Goal: Communication & Community: Answer question/provide support

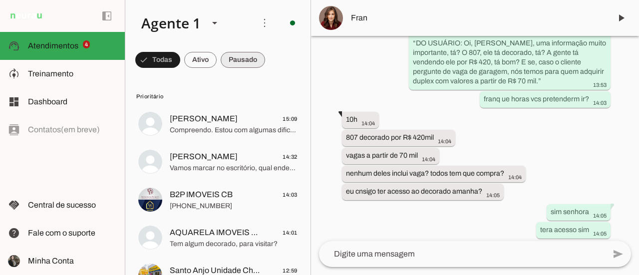
click at [255, 61] on span at bounding box center [243, 60] width 44 height 24
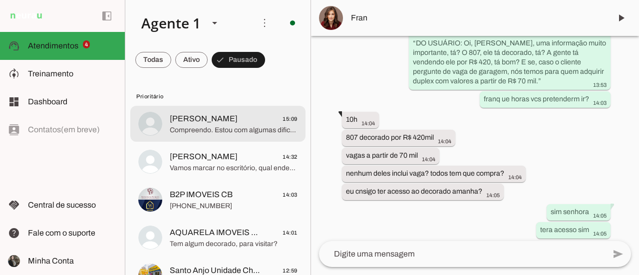
click at [262, 131] on span "Compreendo. Estou com algumas dificuldades técnicas para verificar a disponibil…" at bounding box center [234, 130] width 128 height 10
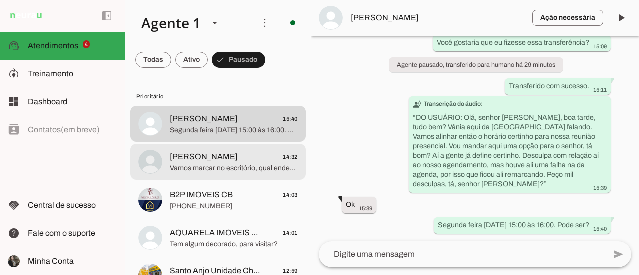
click at [246, 166] on span "Vamos marcar no escritório, qual endereço?" at bounding box center [234, 168] width 128 height 10
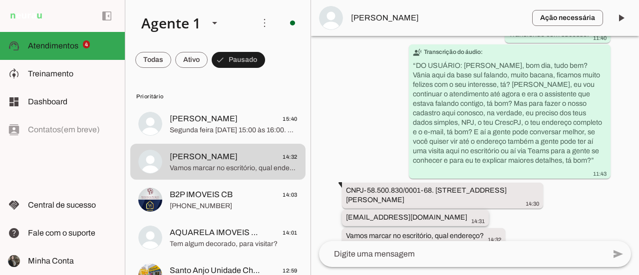
scroll to position [1900, 0]
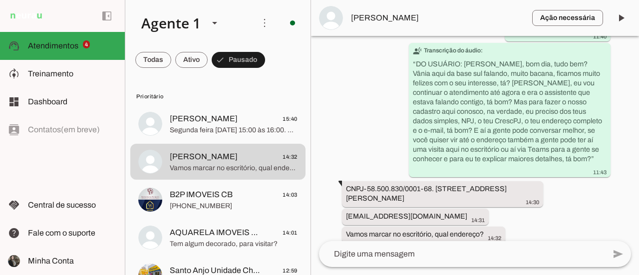
click at [370, 253] on textarea at bounding box center [462, 254] width 286 height 12
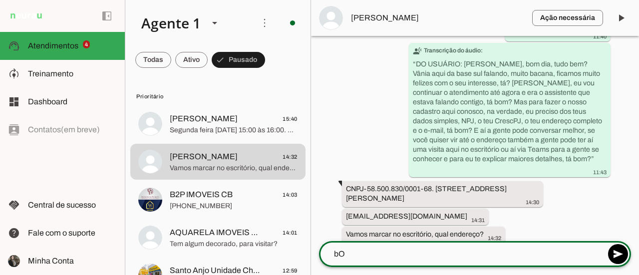
type textarea "b"
type textarea "N"
type textarea "Boa tarde, vamos sim claro."
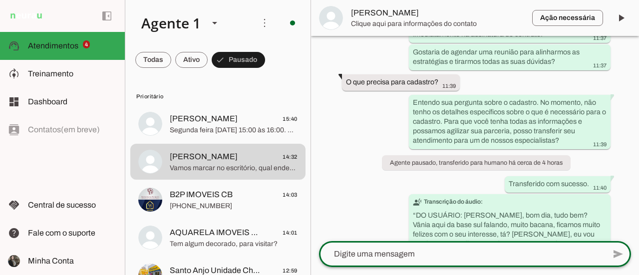
scroll to position [1920, 0]
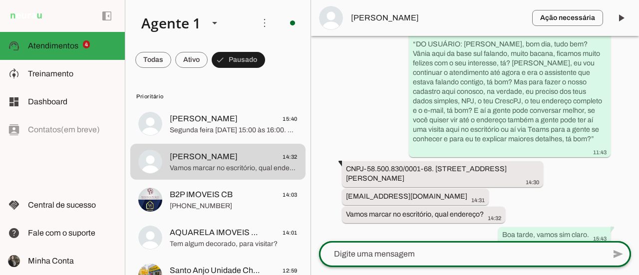
paste textarea "[URL][DOMAIN_NAME]"
type textarea "[URL][DOMAIN_NAME]"
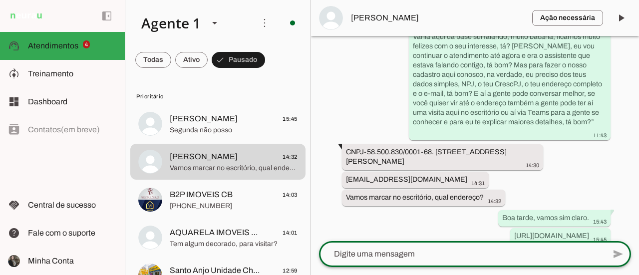
scroll to position [1953, 0]
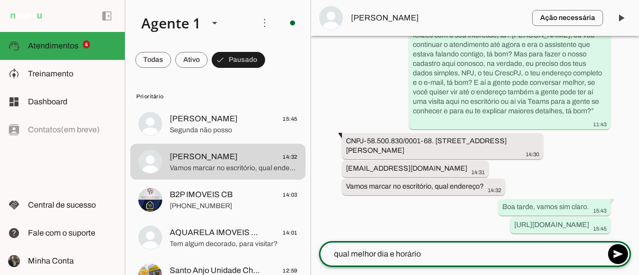
type textarea "qual melhor dia e horário?"
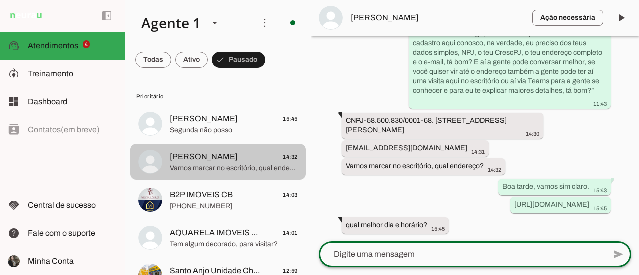
scroll to position [1971, 0]
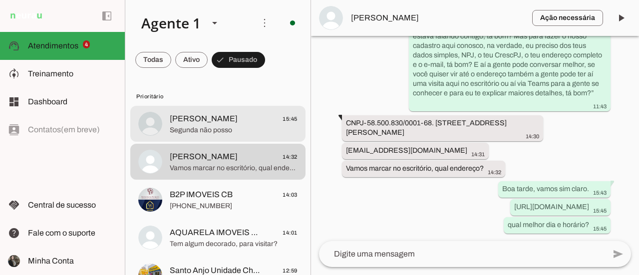
click at [202, 123] on span "[PERSON_NAME]" at bounding box center [204, 119] width 68 height 12
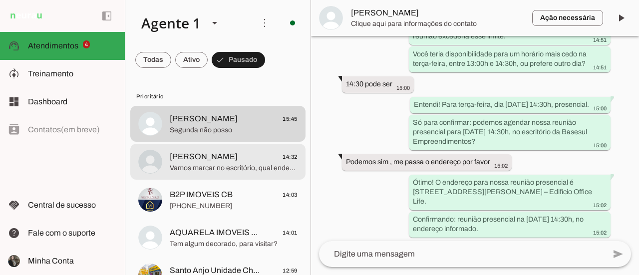
scroll to position [2621, 0]
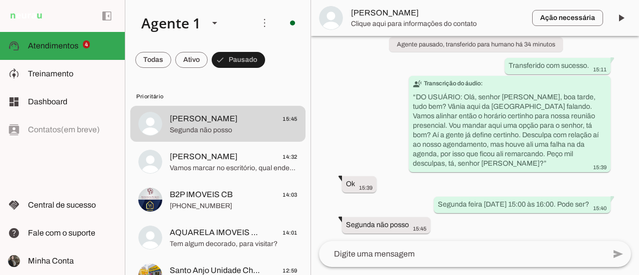
click at [392, 257] on textarea at bounding box center [462, 254] width 286 height 12
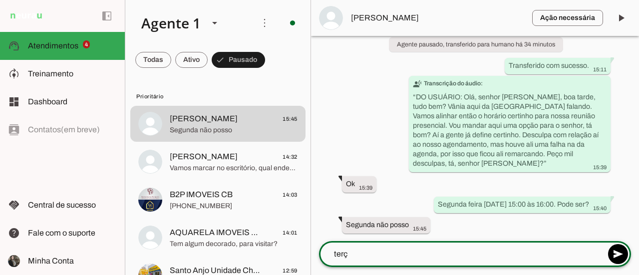
type textarea "terça"
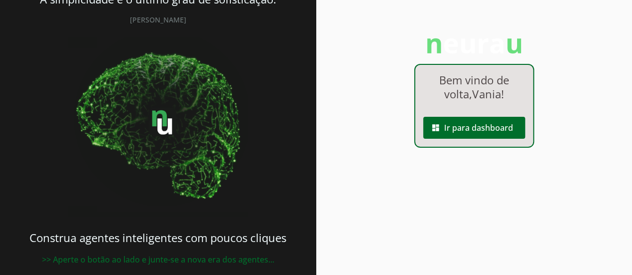
scroll to position [47, 0]
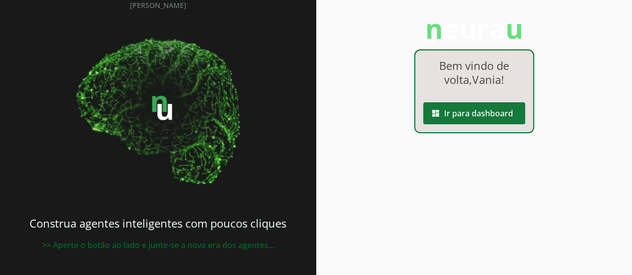
click at [493, 111] on span at bounding box center [474, 113] width 102 height 24
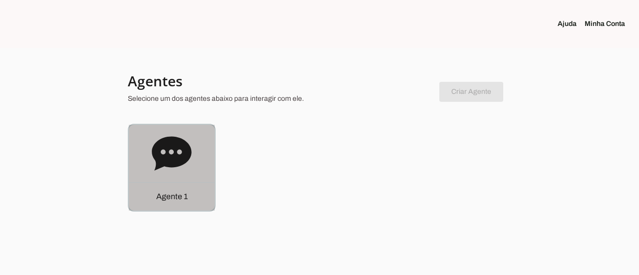
click at [160, 188] on div "Agente 1" at bounding box center [172, 196] width 86 height 28
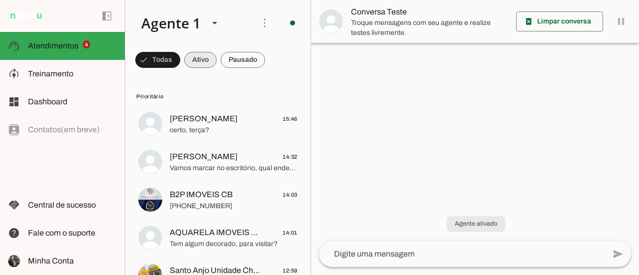
click at [201, 60] on span at bounding box center [200, 60] width 32 height 24
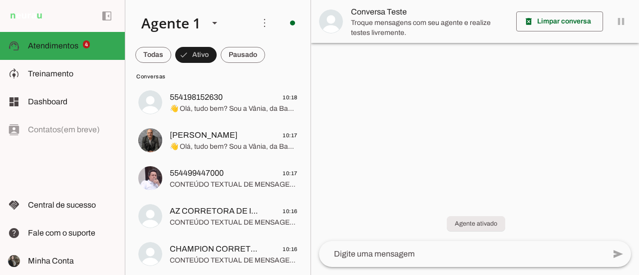
scroll to position [8752, 0]
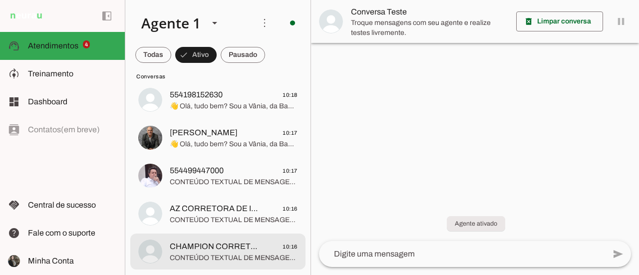
click at [274, 256] on span "CONTEÚDO TEXTUAL DE MENSAGEM COM IMAGEM (URL [URL][DOMAIN_NAME]) :" at bounding box center [234, 258] width 128 height 10
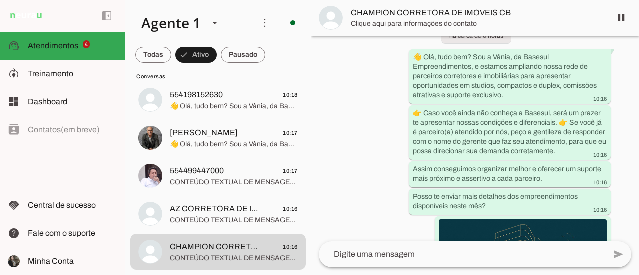
scroll to position [676, 0]
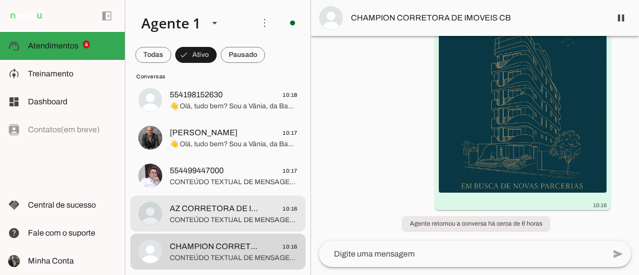
click at [253, 207] on span "AZ CORRETORA DE IMOVEIS CB" at bounding box center [216, 209] width 92 height 12
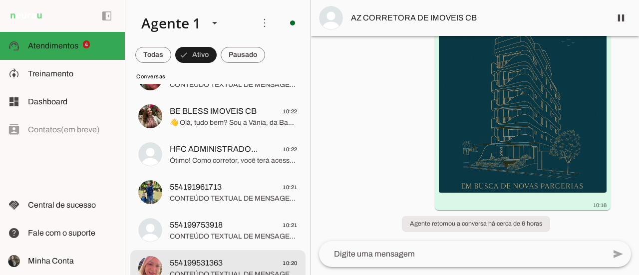
scroll to position [8302, 0]
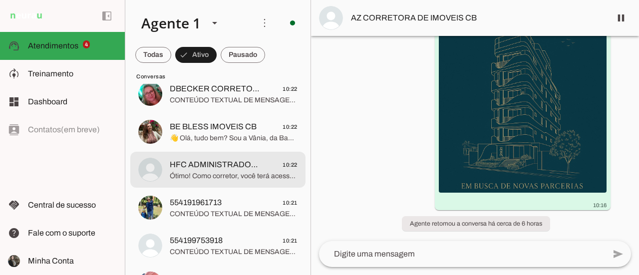
click at [243, 184] on md-item "HFC ADMINISTRADORA DE IMOVEIS CB 10:22" at bounding box center [217, 170] width 175 height 36
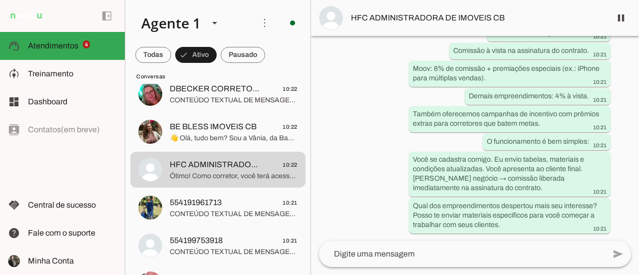
scroll to position [1180, 0]
click at [393, 255] on textarea at bounding box center [462, 254] width 286 height 12
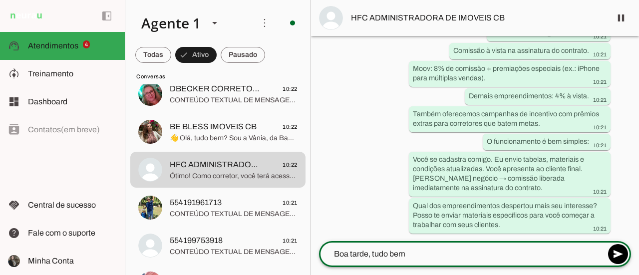
type textarea "Boa tarde, tudo bem:"
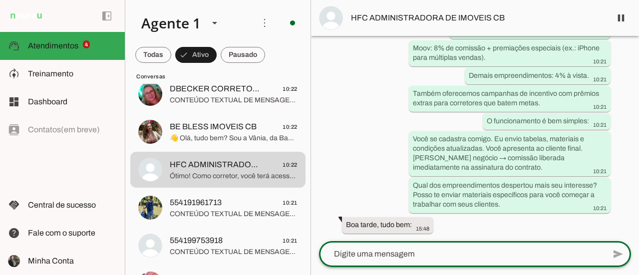
type textarea "[URL][DOMAIN_NAME]"
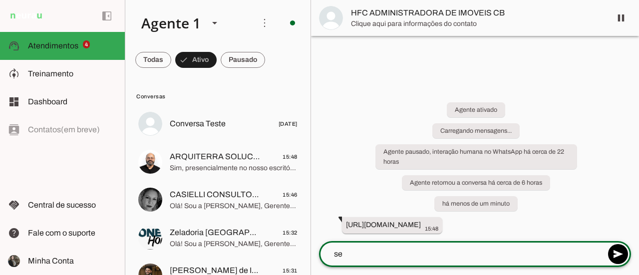
scroll to position [0, 0]
type textarea "s"
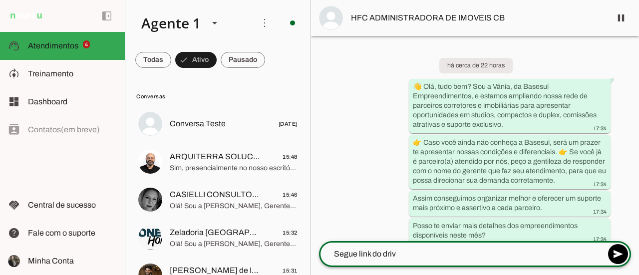
type textarea "Segue link do drive"
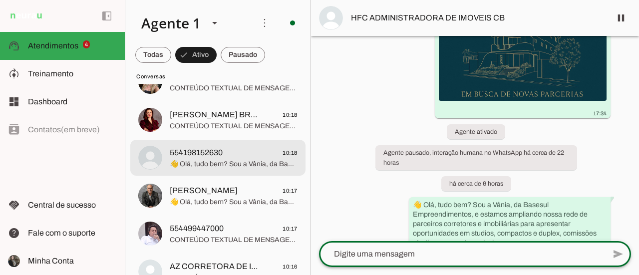
scroll to position [8752, 0]
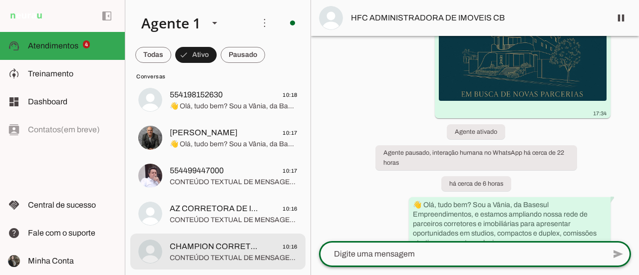
click at [232, 250] on span "CHAMPION CORRETORA DE IMOVEIS CB" at bounding box center [216, 247] width 92 height 12
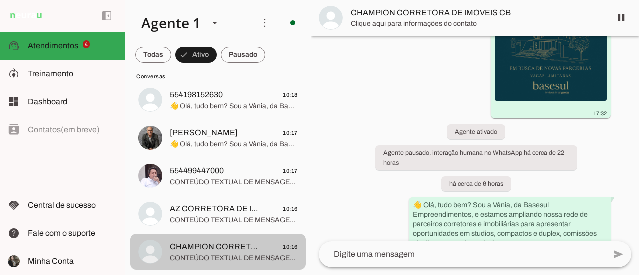
scroll to position [676, 0]
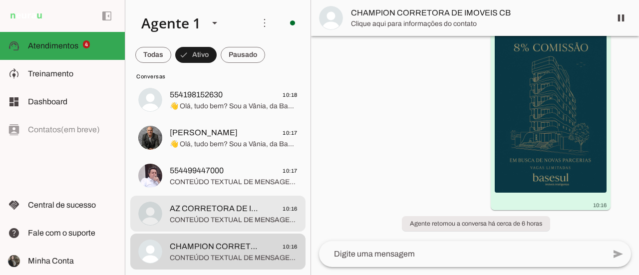
click at [232, 217] on span "CONTEÚDO TEXTUAL DE MENSAGEM COM IMAGEM (URL [URL][DOMAIN_NAME]) :" at bounding box center [234, 220] width 128 height 10
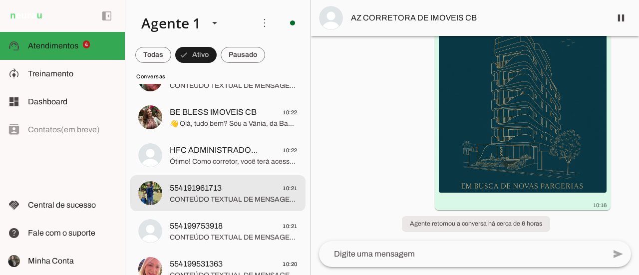
scroll to position [8302, 0]
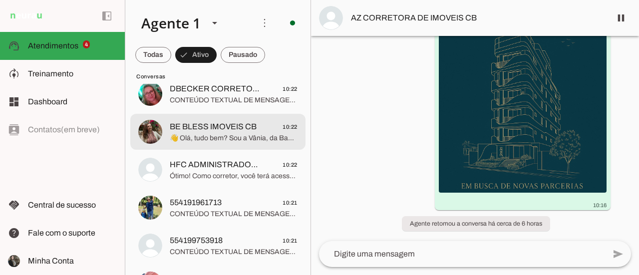
click at [245, 139] on span "👋 Olá, tudo bem? Sou a Vânia, da Basesul Empreendimentos, e estamos ampliando n…" at bounding box center [234, 138] width 128 height 10
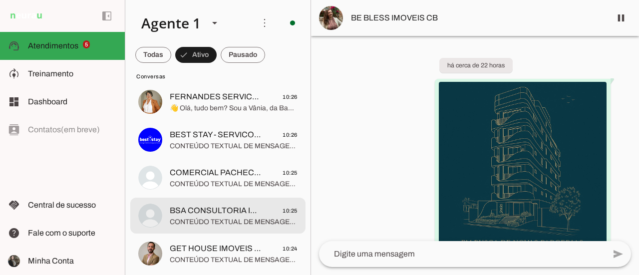
scroll to position [7865, 0]
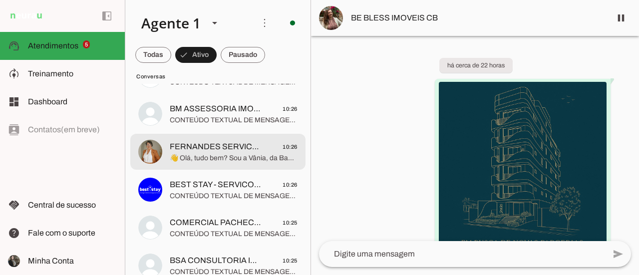
click at [230, 159] on span "👋 Olá, tudo bem? Sou a Vânia, da Basesul Empreendimentos, e estamos ampliando n…" at bounding box center [234, 158] width 128 height 10
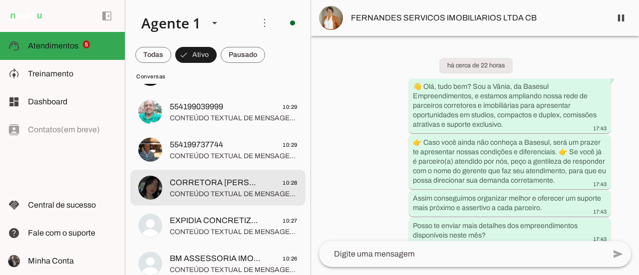
scroll to position [7665, 0]
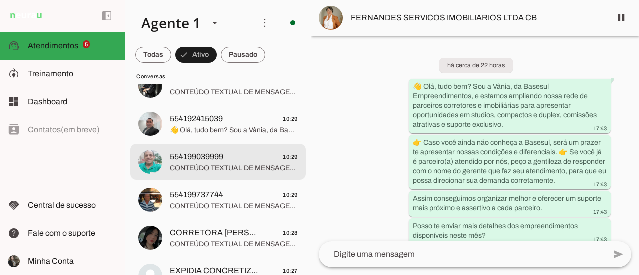
click at [246, 171] on span "CONTEÚDO TEXTUAL DE MENSAGEM COM IMAGEM (URL [URL][DOMAIN_NAME]) :" at bounding box center [234, 168] width 128 height 10
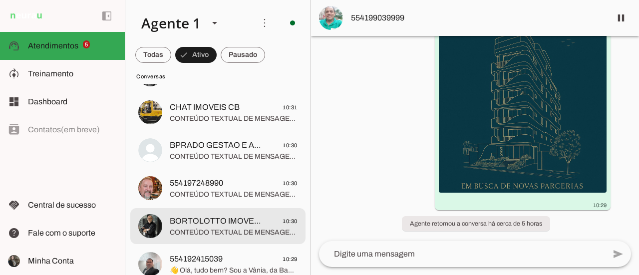
scroll to position [7515, 0]
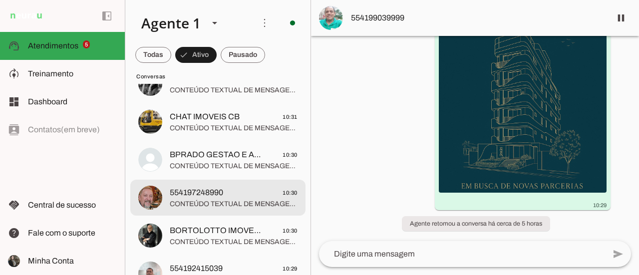
click at [249, 191] on span "554197248990 10:30" at bounding box center [234, 193] width 128 height 12
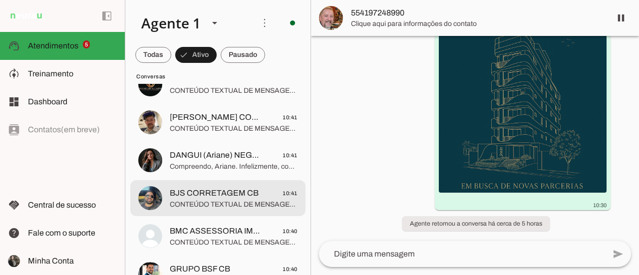
scroll to position [6816, 0]
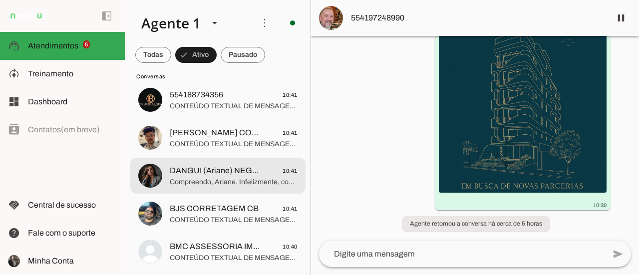
click at [240, 184] on span "Compreendo, Ariane. Infelizmente, como sou um assistente virtual, não consigo v…" at bounding box center [234, 182] width 128 height 10
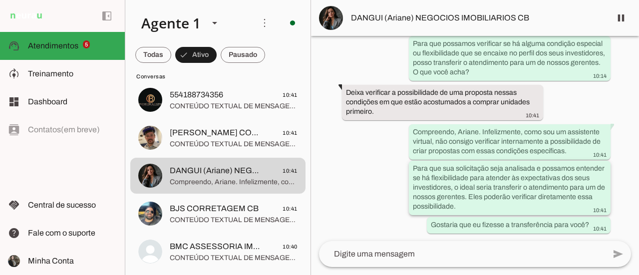
scroll to position [5773, 0]
click at [619, 17] on span at bounding box center [621, 18] width 24 height 24
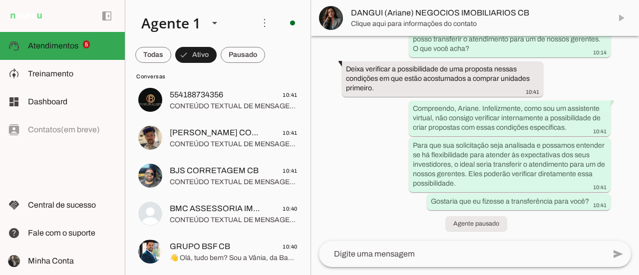
scroll to position [5797, 0]
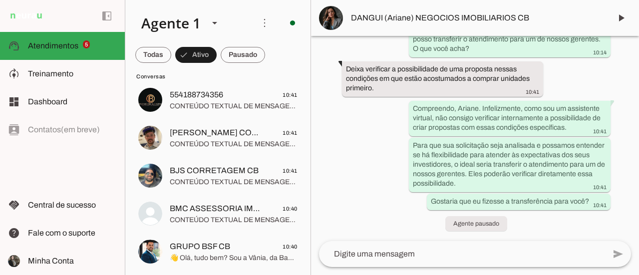
click at [352, 260] on textarea at bounding box center [462, 254] width 286 height 12
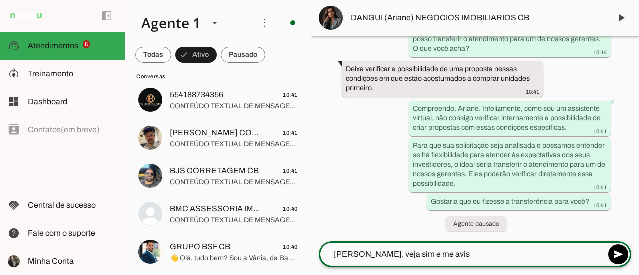
type textarea "[PERSON_NAME], veja sim e me avisa"
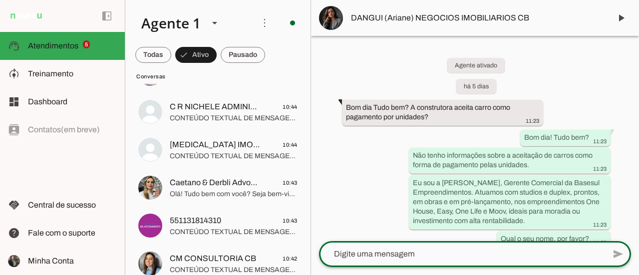
scroll to position [6491, 0]
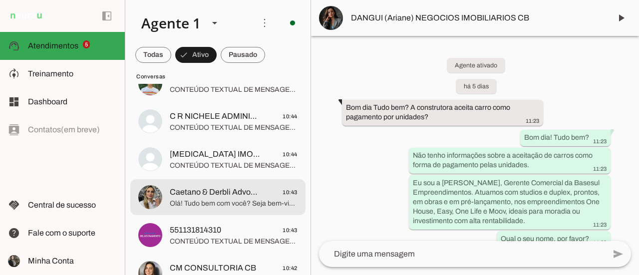
click at [257, 207] on span "Olá! Tudo bem com você? Seja bem-vindo ao escritório Caetano & Derbli Advocacia…" at bounding box center [234, 204] width 128 height 10
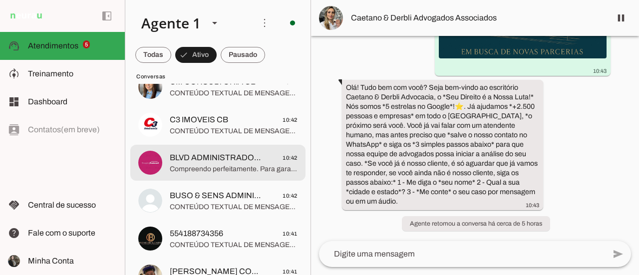
scroll to position [6628, 0]
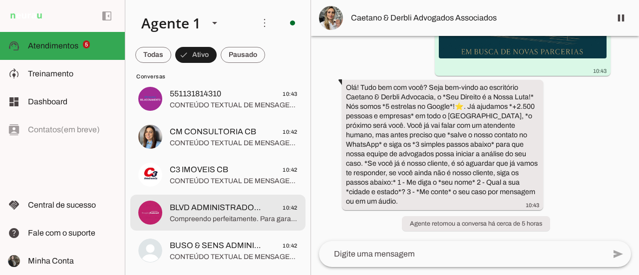
click at [239, 218] on span "Compreendo perfeitamente. Para garantir que sua demanda seja direcionada corret…" at bounding box center [234, 219] width 128 height 10
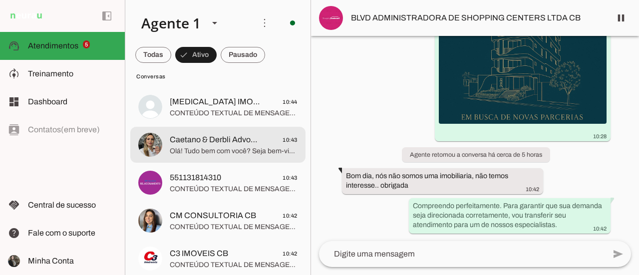
scroll to position [6528, 0]
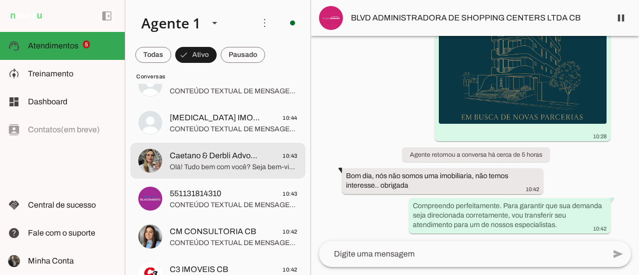
click at [243, 174] on md-item "Caetano & Derbli Advogados Associados 10:43 Olá! Tudo bem com você? Seja bem-vi…" at bounding box center [217, 161] width 175 height 36
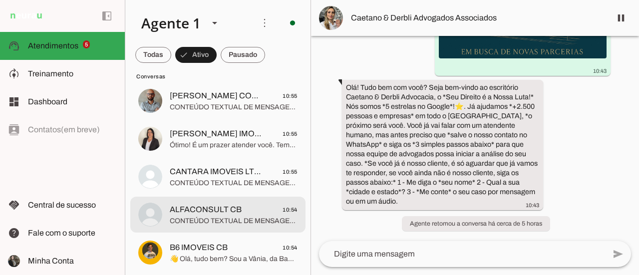
scroll to position [6078, 0]
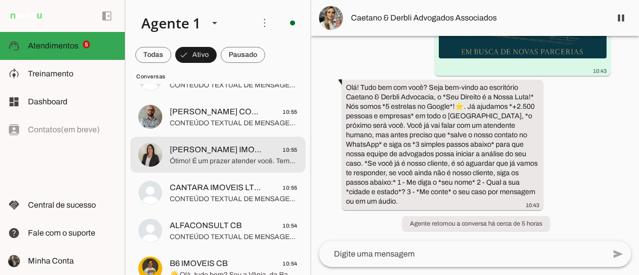
click at [243, 163] on span "Ótimo! É um prazer atender você. Temos empreendimentos ativos que oferecem exce…" at bounding box center [234, 161] width 128 height 10
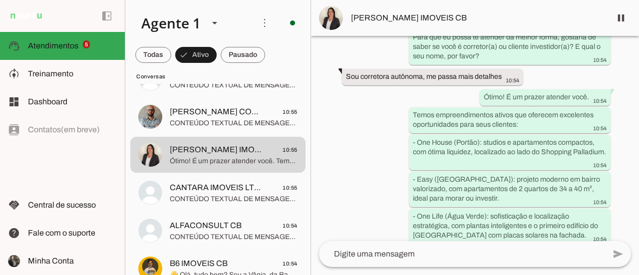
scroll to position [954, 0]
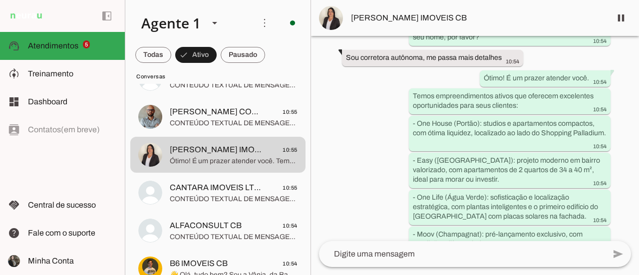
click at [378, 257] on textarea at bounding box center [462, 254] width 286 height 12
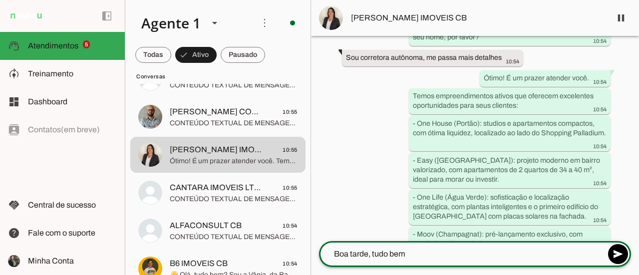
type textarea "Boa tarde, tudo bem?"
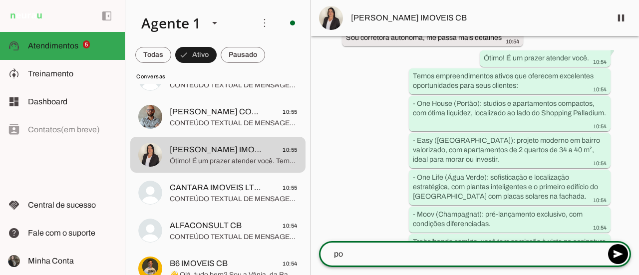
type textarea "p"
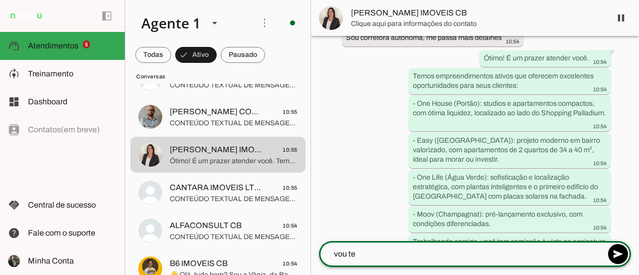
scroll to position [0, 0]
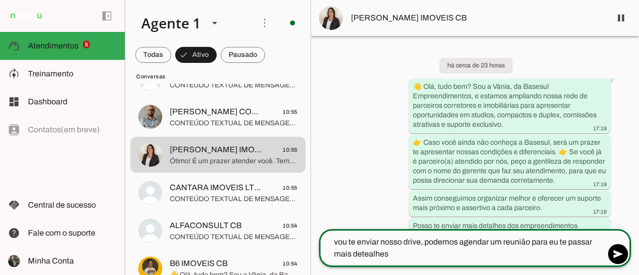
type textarea "vou te enviar nosso drive, podemos agendar um reunião para eu te passar mais de…"
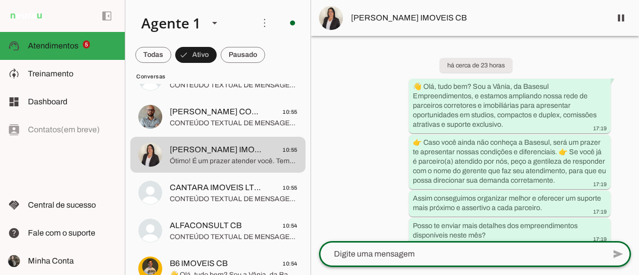
type textarea "[URL][DOMAIN_NAME]"
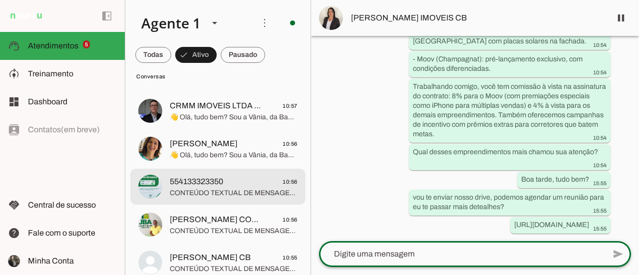
scroll to position [5879, 0]
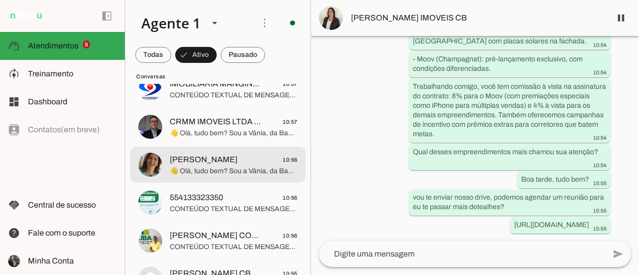
click at [235, 169] on span "👋 Olá, tudo bem? Sou a Vânia, da Basesul Empreendimentos, e estamos ampliando n…" at bounding box center [234, 171] width 128 height 10
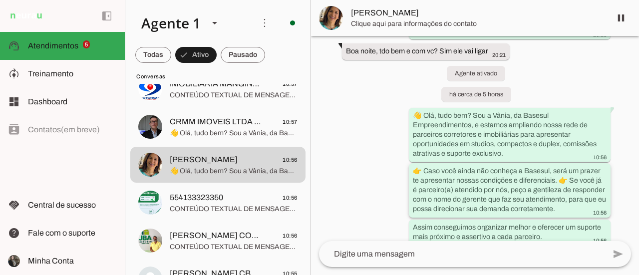
scroll to position [728, 0]
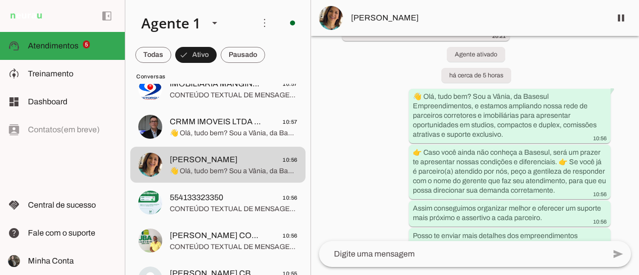
click at [380, 256] on textarea at bounding box center [462, 254] width 286 height 12
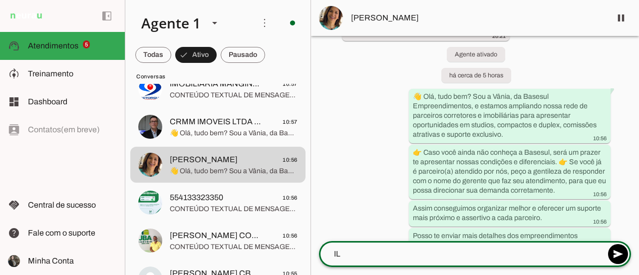
type textarea "I"
type textarea "b"
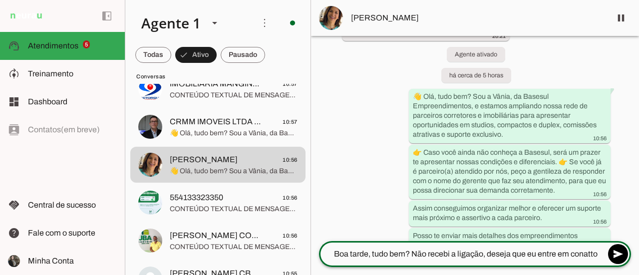
type textarea "Boa tarde, tudo bem? Não recebi a ligação, deseja que eu entre em conatto?"
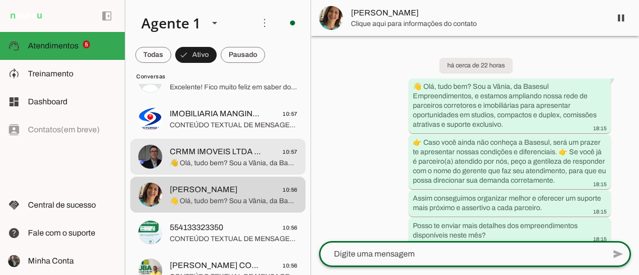
scroll to position [5829, 0]
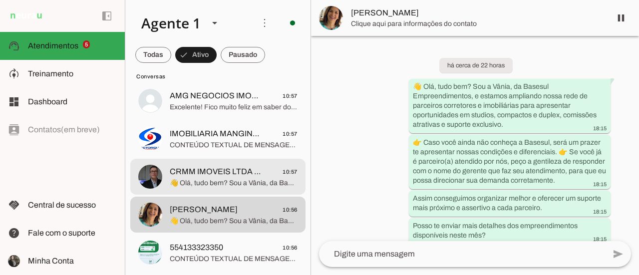
click at [229, 180] on span "👋 Olá, tudo bem? Sou a Vânia, da Basesul Empreendimentos, e estamos ampliando n…" at bounding box center [234, 183] width 128 height 10
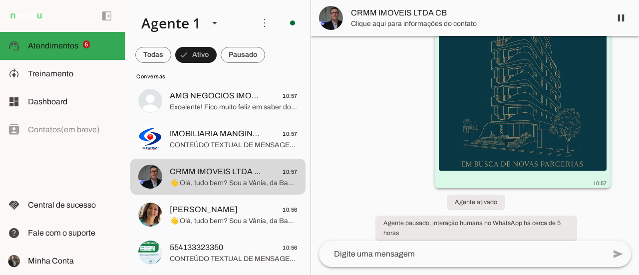
scroll to position [285, 0]
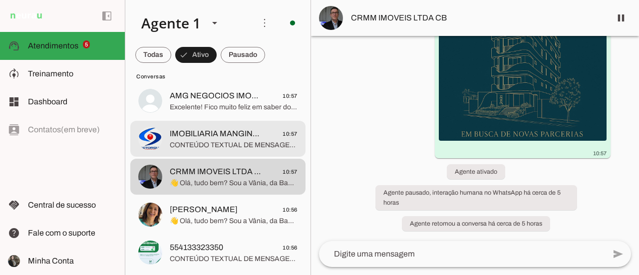
click at [226, 146] on span "CONTEÚDO TEXTUAL DE MENSAGEM COM IMAGEM (URL [URL][DOMAIN_NAME]) :" at bounding box center [234, 145] width 128 height 10
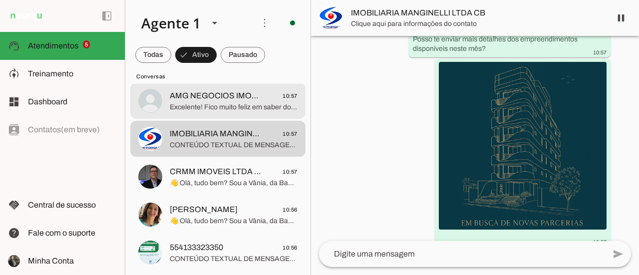
click at [250, 109] on span "Excelente! Fico muito feliz em saber do seu interesse em todos os nossos empree…" at bounding box center [234, 107] width 128 height 10
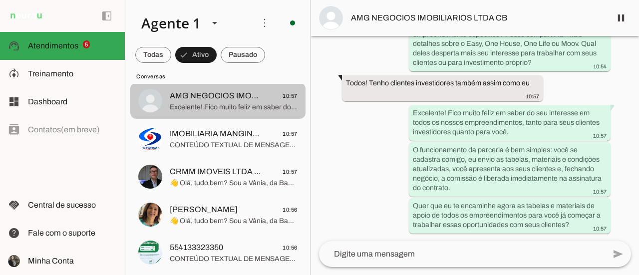
scroll to position [5779, 0]
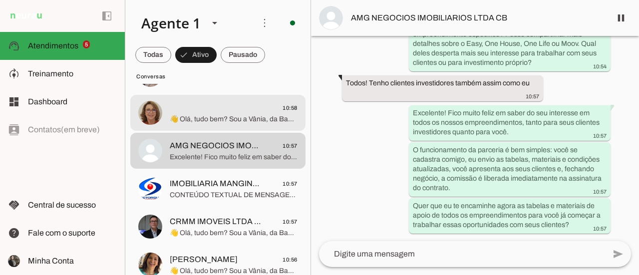
click at [244, 122] on span "👋 Olá, tudo bem? Sou a Vânia, da Basesul Empreendimentos, e estamos ampliando n…" at bounding box center [234, 119] width 128 height 10
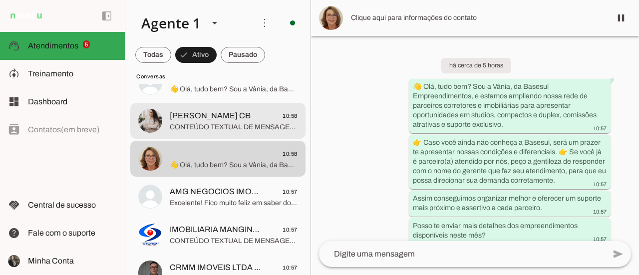
scroll to position [5679, 0]
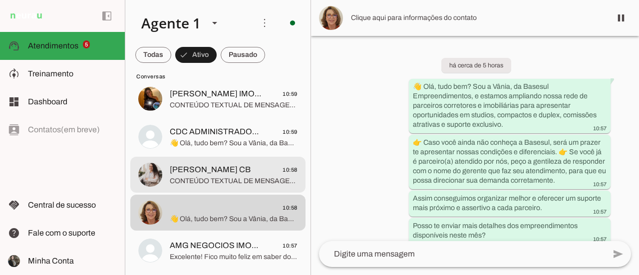
click at [230, 169] on span "[PERSON_NAME] CB" at bounding box center [210, 170] width 81 height 12
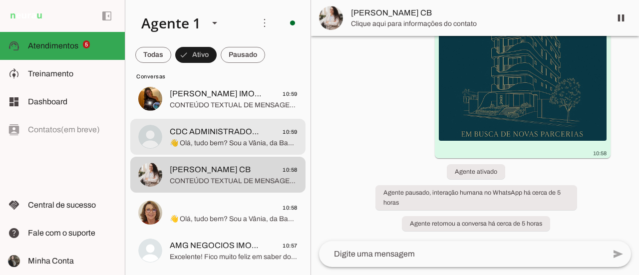
click at [241, 134] on span "CDC ADMINISTRADORA DE IMOVEIS LTDA CB" at bounding box center [216, 132] width 92 height 12
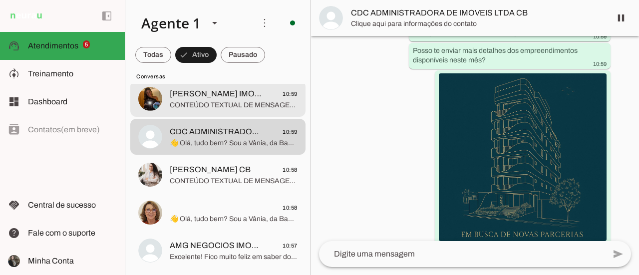
click at [229, 109] on span "CONTEÚDO TEXTUAL DE MENSAGEM COM IMAGEM (URL [URL][DOMAIN_NAME]) :" at bounding box center [234, 105] width 128 height 10
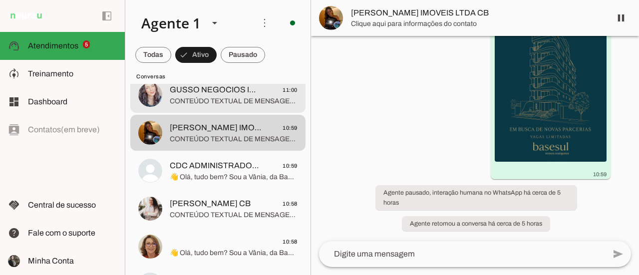
scroll to position [5629, 0]
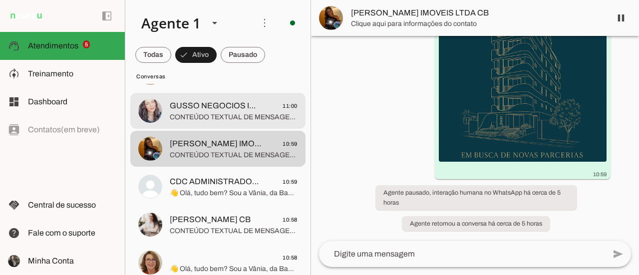
click at [246, 119] on span "CONTEÚDO TEXTUAL DE MENSAGEM COM IMAGEM (URL [URL][DOMAIN_NAME]) :" at bounding box center [234, 117] width 128 height 10
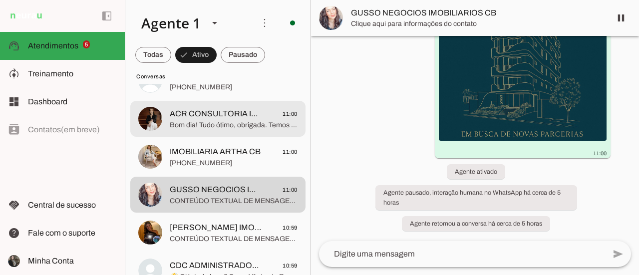
scroll to position [5529, 0]
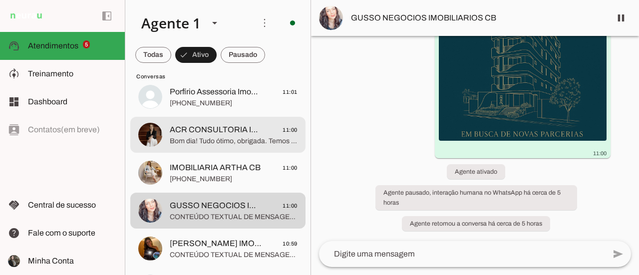
click at [243, 133] on span "ACR CONSULTORIA IMOBILIARIA LTDA CB" at bounding box center [216, 130] width 92 height 12
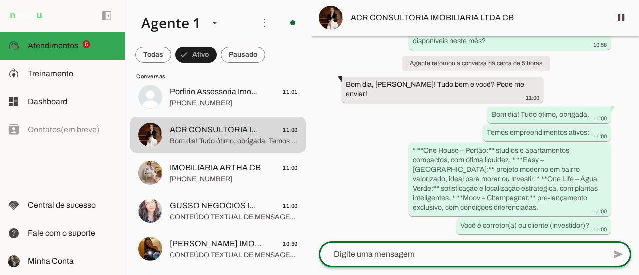
click at [433, 256] on textarea at bounding box center [462, 254] width 286 height 12
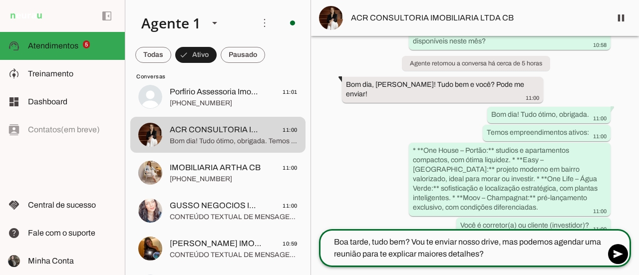
type textarea "Boa tarde, tudo bem? Vou te enviar nosso drive, mas podemos agendar uma reunião…"
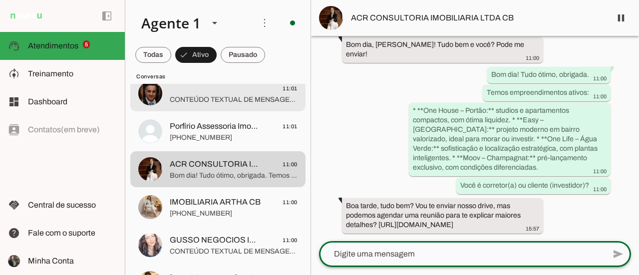
scroll to position [5479, 0]
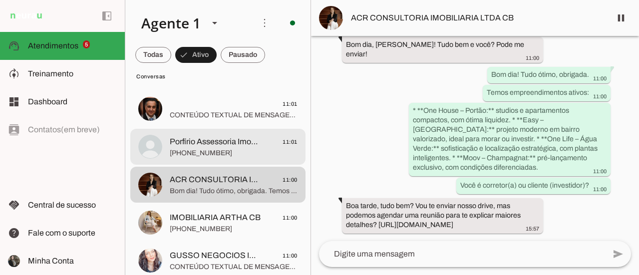
click at [226, 156] on span "[PHONE_NUMBER]" at bounding box center [234, 153] width 128 height 10
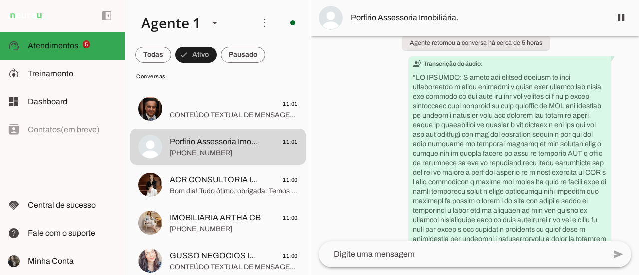
scroll to position [12606, 0]
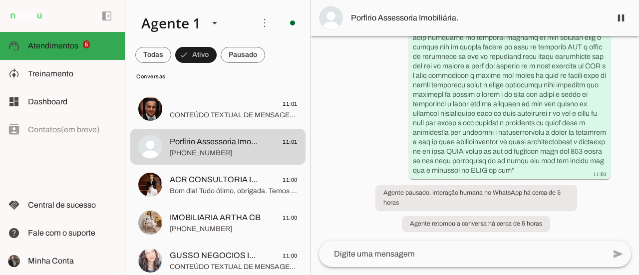
click at [400, 257] on textarea at bounding box center [462, 254] width 286 height 12
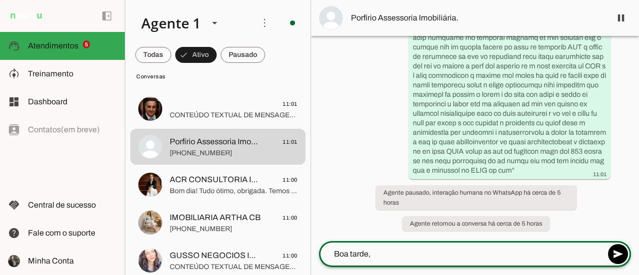
type textarea "Boa tarde,"
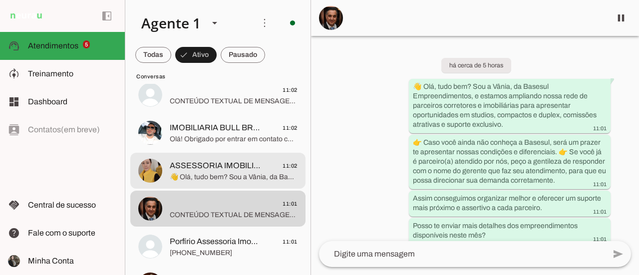
click at [233, 169] on span "ASSESSORIA IMOBILIARIA CASAGRANDE LTDA CB" at bounding box center [216, 166] width 92 height 12
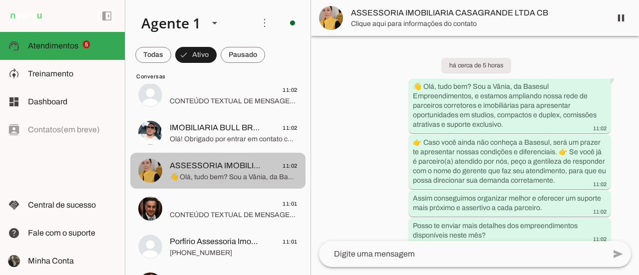
scroll to position [290, 0]
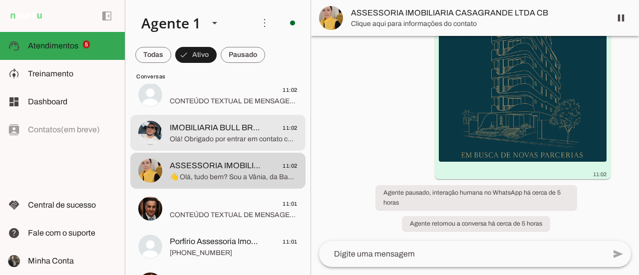
click at [226, 141] on span "Olá! Obrigado por entrar em contato com a plataforma da Thal Engenharia! Como p…" at bounding box center [234, 139] width 128 height 10
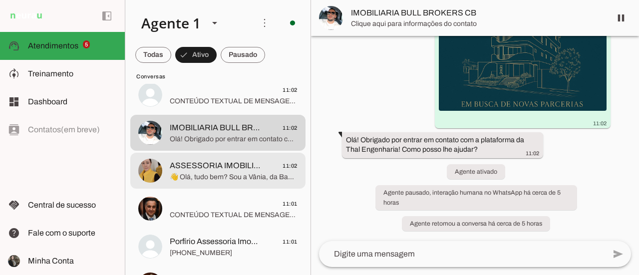
scroll to position [5329, 0]
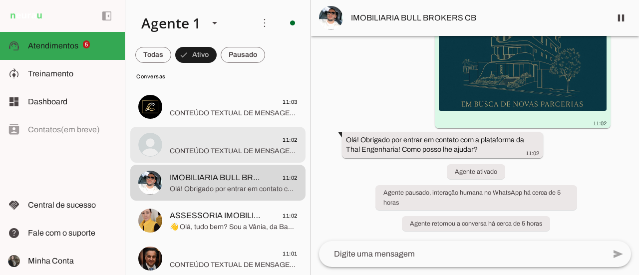
click at [223, 151] on span "CONTEÚDO TEXTUAL DE MENSAGEM COM IMAGEM (URL [URL][DOMAIN_NAME]) :" at bounding box center [234, 151] width 128 height 10
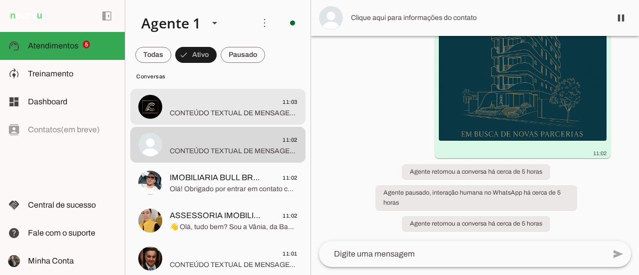
click at [211, 120] on md-item "11:03 CONTEÚDO TEXTUAL DE MENSAGEM COM IMAGEM (URL https://f004.backblazeb2.com…" at bounding box center [217, 107] width 175 height 36
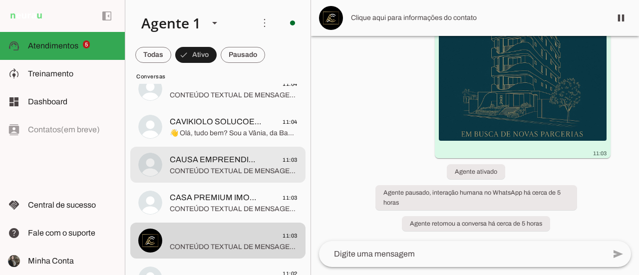
scroll to position [5180, 0]
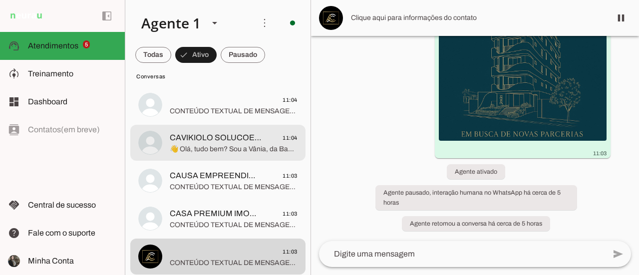
click at [237, 151] on span "👋 Olá, tudo bem? Sou a Vânia, da Basesul Empreendimentos, e estamos ampliando n…" at bounding box center [234, 149] width 128 height 10
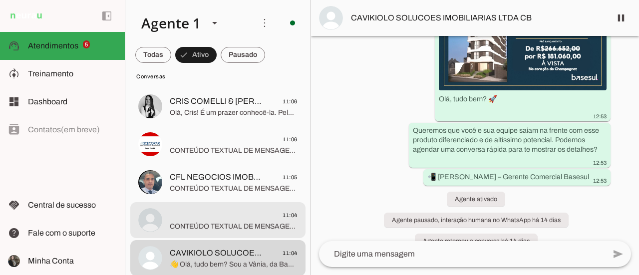
scroll to position [5080, 0]
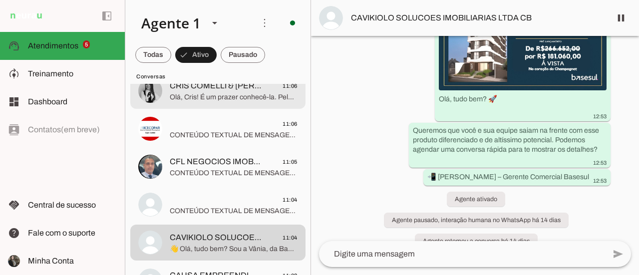
click at [220, 96] on span "Olá, Cris! É um prazer conhecê-la. Pelo que entendi, você é corretora, correto?…" at bounding box center [234, 97] width 128 height 10
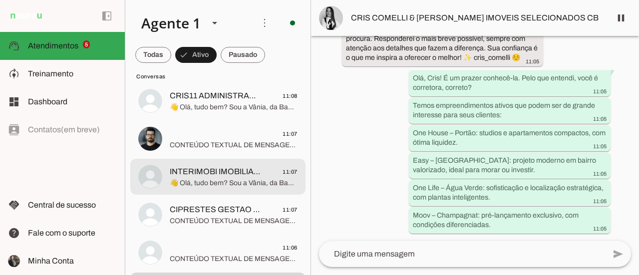
scroll to position [4830, 0]
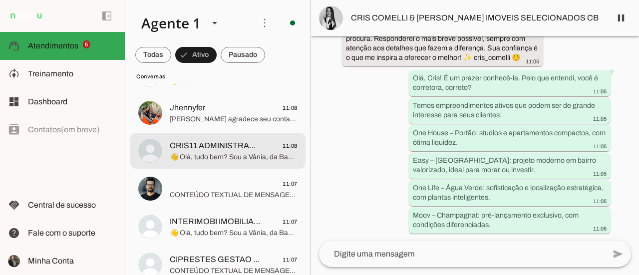
click at [247, 162] on div at bounding box center [234, 151] width 128 height 24
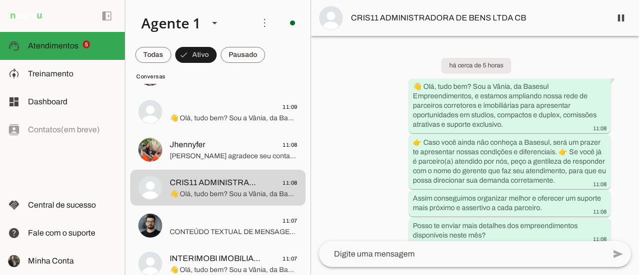
scroll to position [4780, 0]
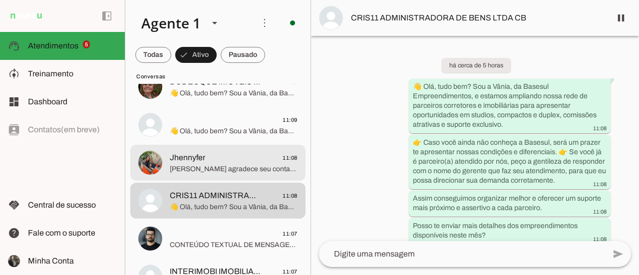
click at [252, 164] on span "[PERSON_NAME] agradece seu contato. Como podemos ajudar?" at bounding box center [234, 169] width 128 height 10
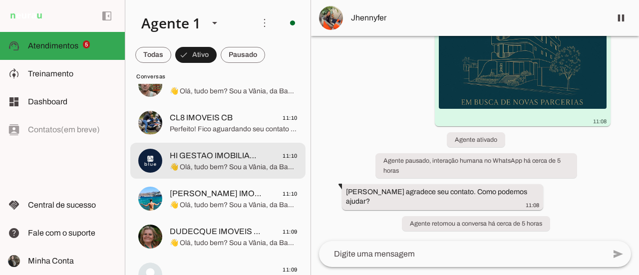
scroll to position [4581, 0]
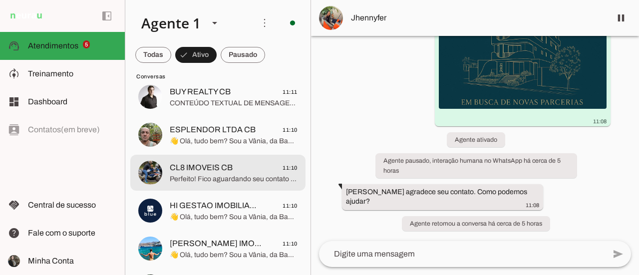
click at [232, 178] on span "Perfeito! Fico aguardando seu contato para marcarmos uma conversa. Se precisar …" at bounding box center [234, 179] width 128 height 10
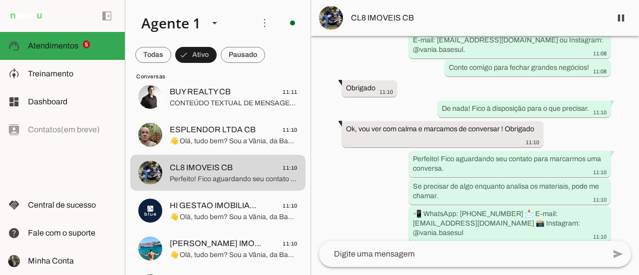
scroll to position [1833, 0]
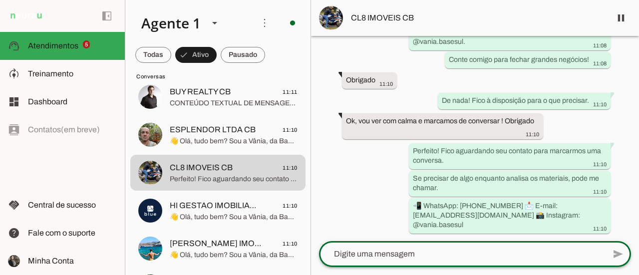
click at [385, 251] on textarea at bounding box center [462, 254] width 286 height 12
type textarea "[URL][DOMAIN_NAME]"
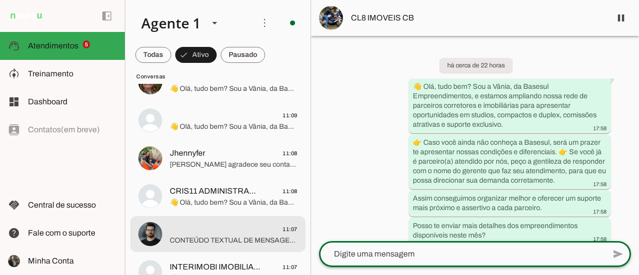
scroll to position [4780, 0]
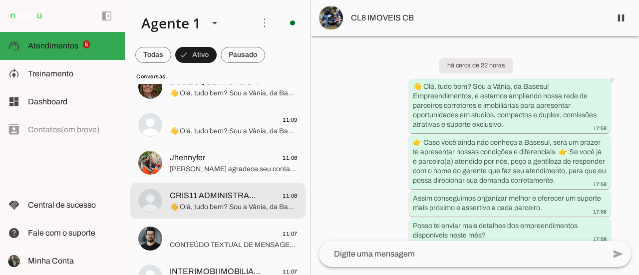
click at [252, 202] on span "👋 Olá, tudo bem? Sou a Vânia, da Basesul Empreendimentos, e estamos ampliando n…" at bounding box center [234, 207] width 128 height 10
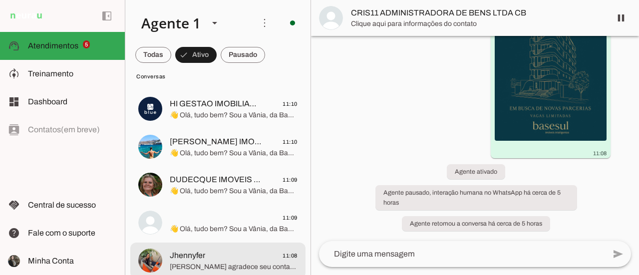
scroll to position [4680, 0]
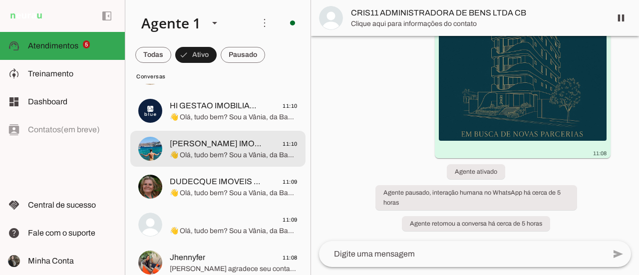
click at [248, 158] on span "👋 Olá, tudo bem? Sou a Vânia, da Basesul Empreendimentos, e estamos ampliando n…" at bounding box center [234, 155] width 128 height 10
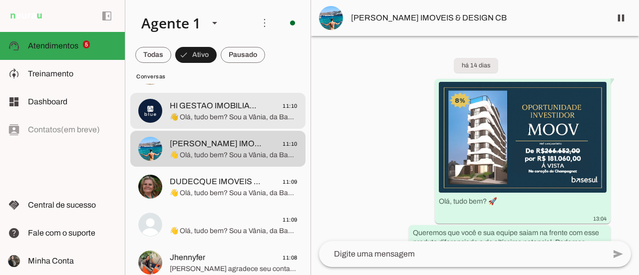
click at [241, 109] on span "HI GESTAO IMOBILIARIA LTDA CB" at bounding box center [216, 106] width 92 height 12
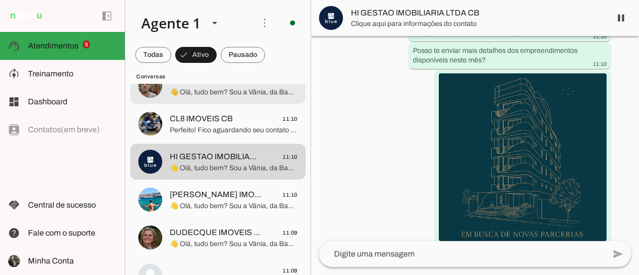
scroll to position [4581, 0]
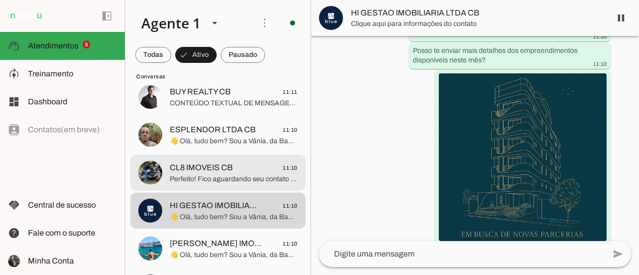
click at [251, 179] on span "Perfeito! Fico aguardando seu contato para marcarmos uma conversa. Se precisar …" at bounding box center [234, 179] width 128 height 10
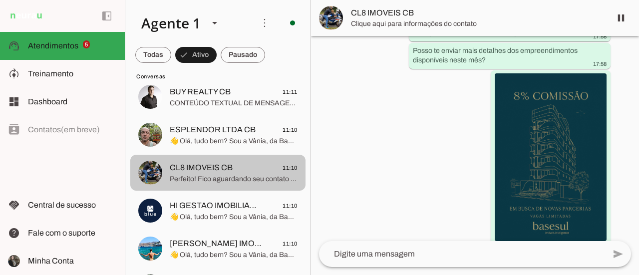
scroll to position [1865, 0]
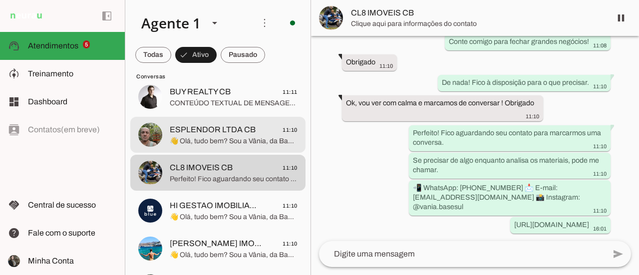
click at [230, 140] on span "👋 Olá, tudo bem? Sou a Vânia, da Basesul Empreendimentos, e estamos ampliando n…" at bounding box center [234, 141] width 128 height 10
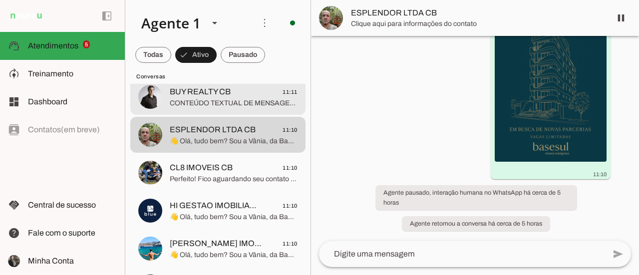
click at [229, 106] on span "CONTEÚDO TEXTUAL DE MENSAGEM COM IMAGEM (URL [URL][DOMAIN_NAME]) :" at bounding box center [234, 103] width 128 height 10
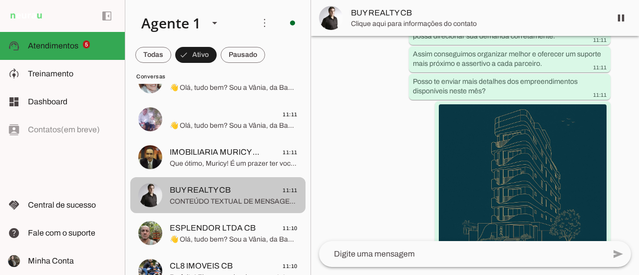
scroll to position [4481, 0]
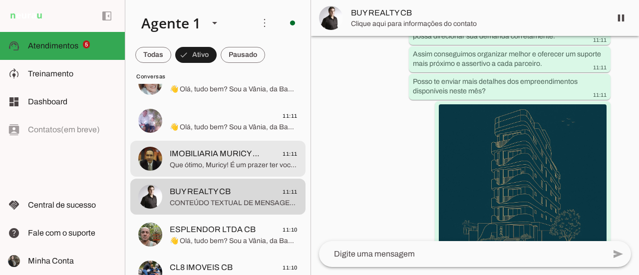
click at [266, 158] on span "IMOBILIARIA MURICY LTDA CB 11:11" at bounding box center [234, 154] width 128 height 12
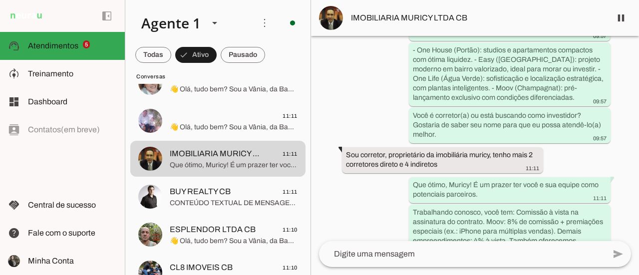
scroll to position [1060, 0]
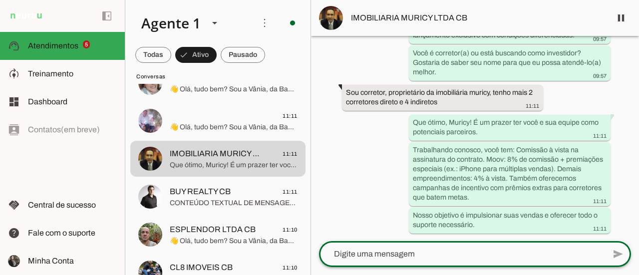
click at [372, 256] on textarea at bounding box center [462, 254] width 286 height 12
type textarea "Boa tarde Muricy, como vai? Vamos marcar uma reunião?"
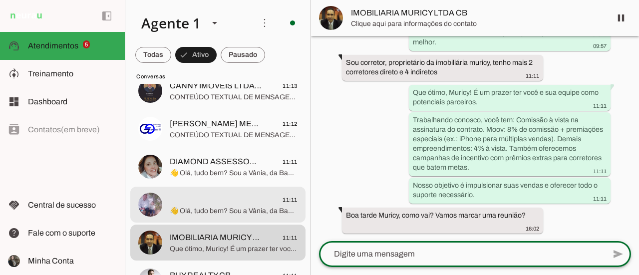
scroll to position [4381, 0]
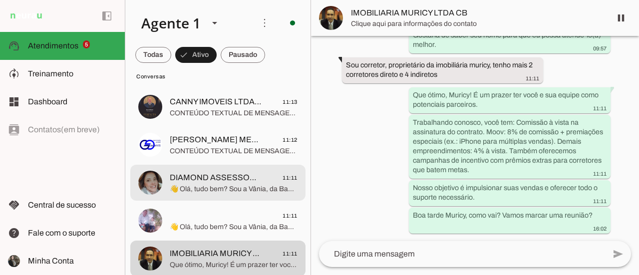
click at [226, 184] on span "👋 Olá, tudo bem? Sou a Vânia, da Basesul Empreendimentos, e estamos ampliando n…" at bounding box center [234, 189] width 128 height 10
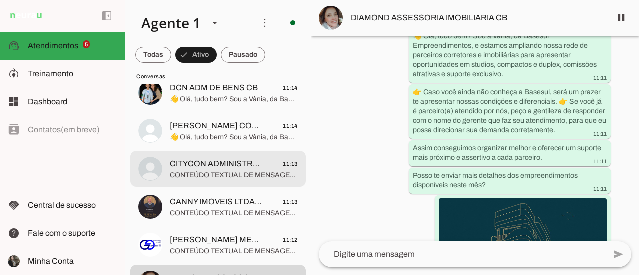
scroll to position [4231, 0]
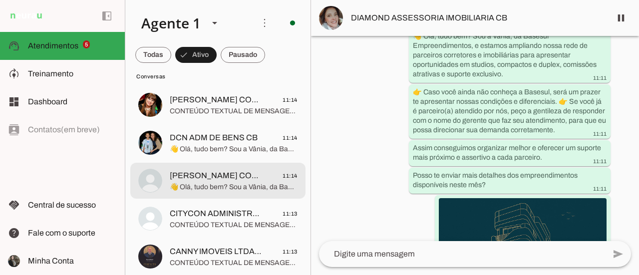
click at [233, 184] on span "👋 Olá, tudo bem? Sou a Vânia, da Basesul Empreendimentos, e estamos ampliando n…" at bounding box center [234, 187] width 128 height 10
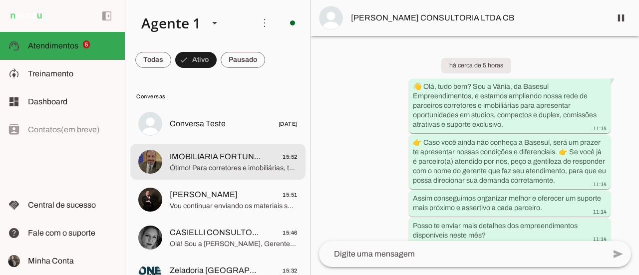
click at [249, 171] on span "Ótimo! Para corretores e imobiliárias, temos empreendimentos ativos com grande …" at bounding box center [234, 168] width 128 height 10
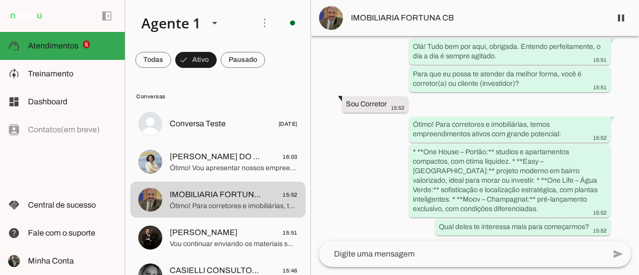
scroll to position [515, 0]
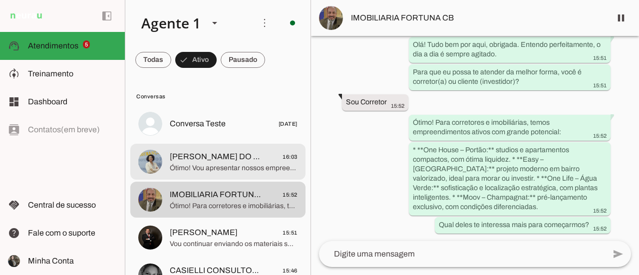
click at [241, 168] on span "Ótimo! Vou apresentar nossos empreendimentos ativos para você conhecer as oport…" at bounding box center [234, 168] width 128 height 10
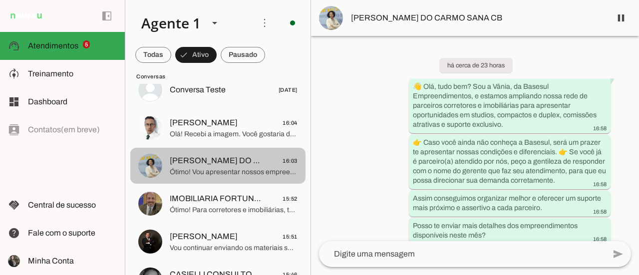
scroll to position [50, 0]
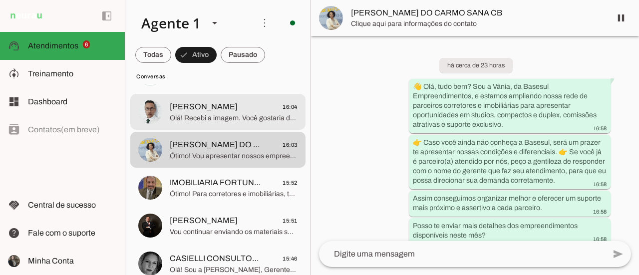
click at [241, 121] on span "Olá! Recebi a imagem. Você gostaria de mais detalhes sobre o One House ou prefe…" at bounding box center [234, 118] width 128 height 10
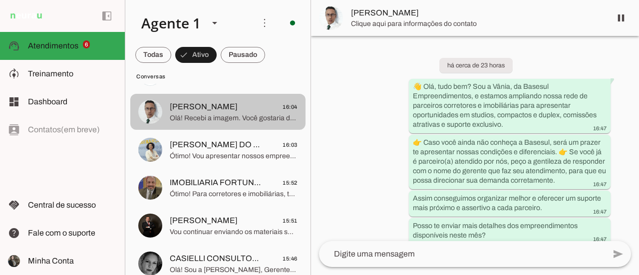
scroll to position [2076, 0]
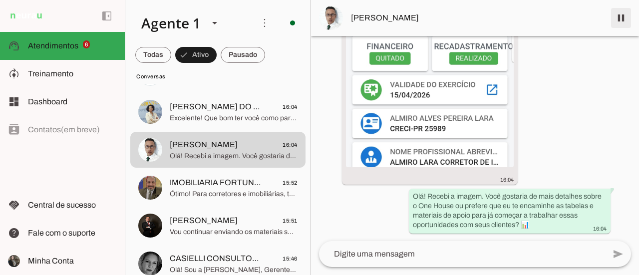
click at [620, 15] on span at bounding box center [621, 18] width 24 height 24
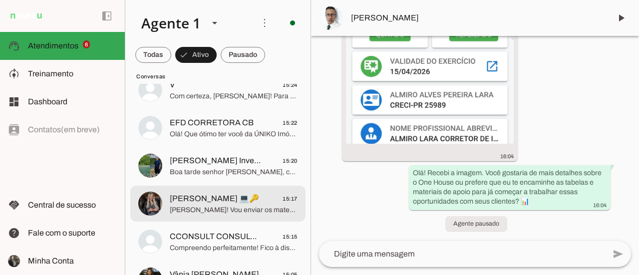
scroll to position [350, 0]
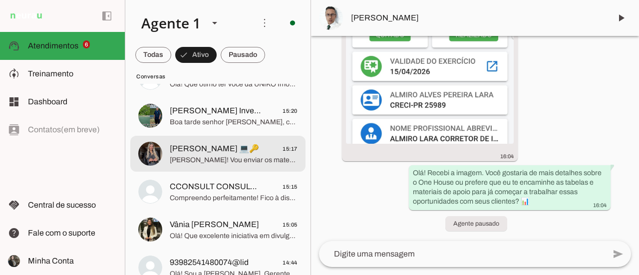
click at [258, 161] on span "[PERSON_NAME]! Vou enviar os materiais dos nossos empreendimentos para você con…" at bounding box center [234, 160] width 128 height 10
